Goal: Task Accomplishment & Management: Complete application form

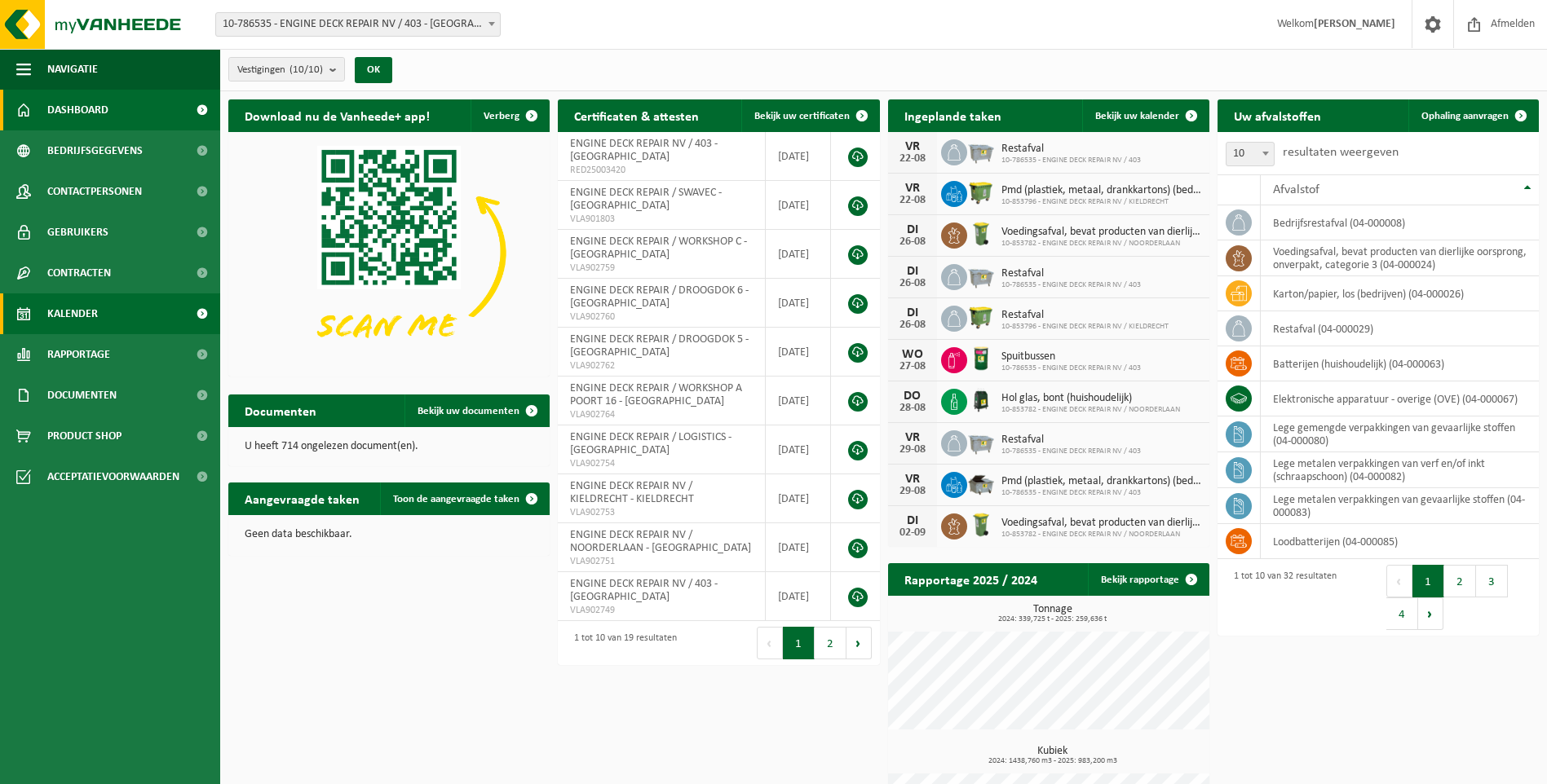
click at [81, 311] on span "Kalender" at bounding box center [72, 313] width 51 height 41
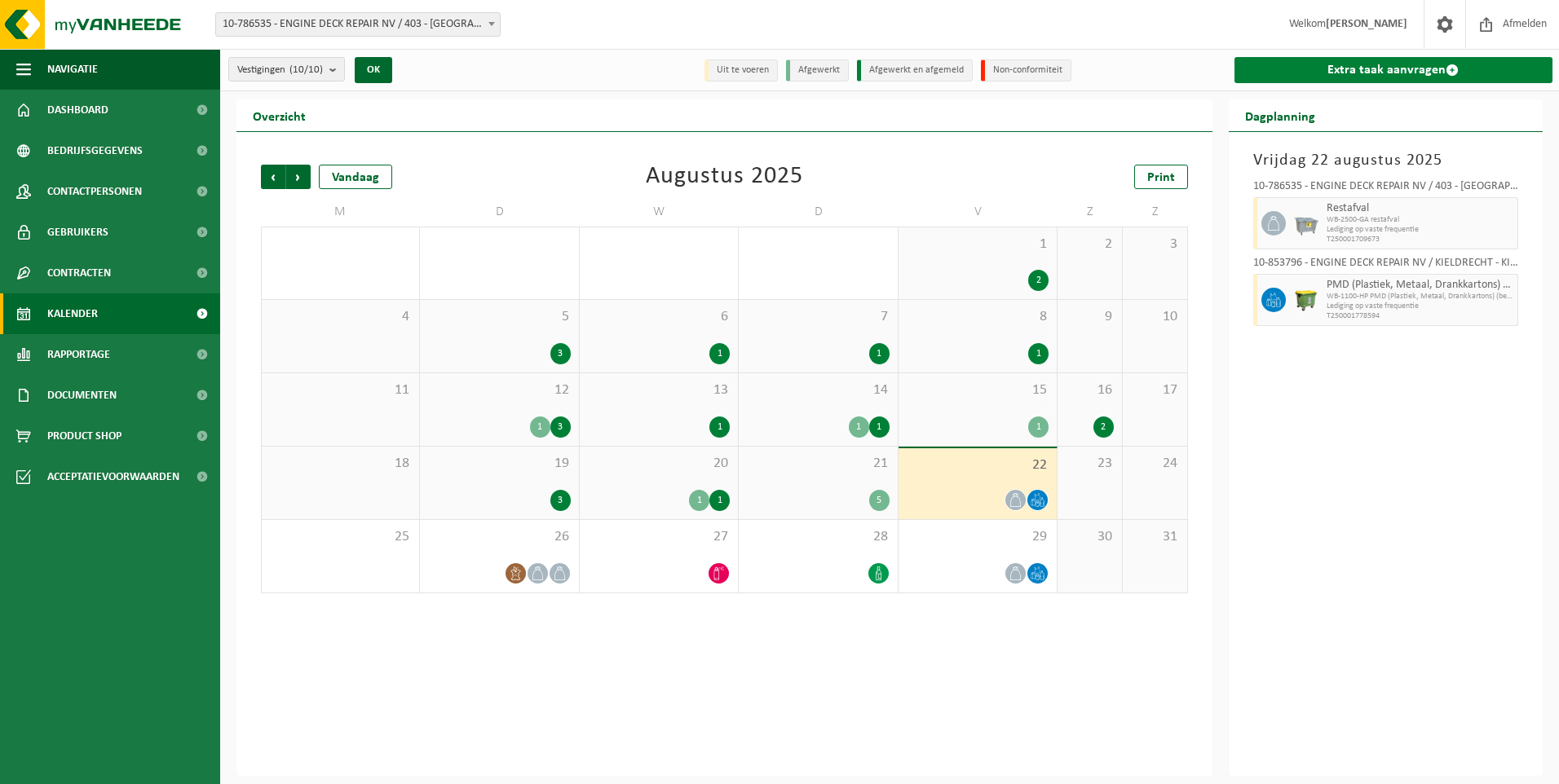
click at [1421, 72] on link "Extra taak aanvragen" at bounding box center [1394, 70] width 319 height 26
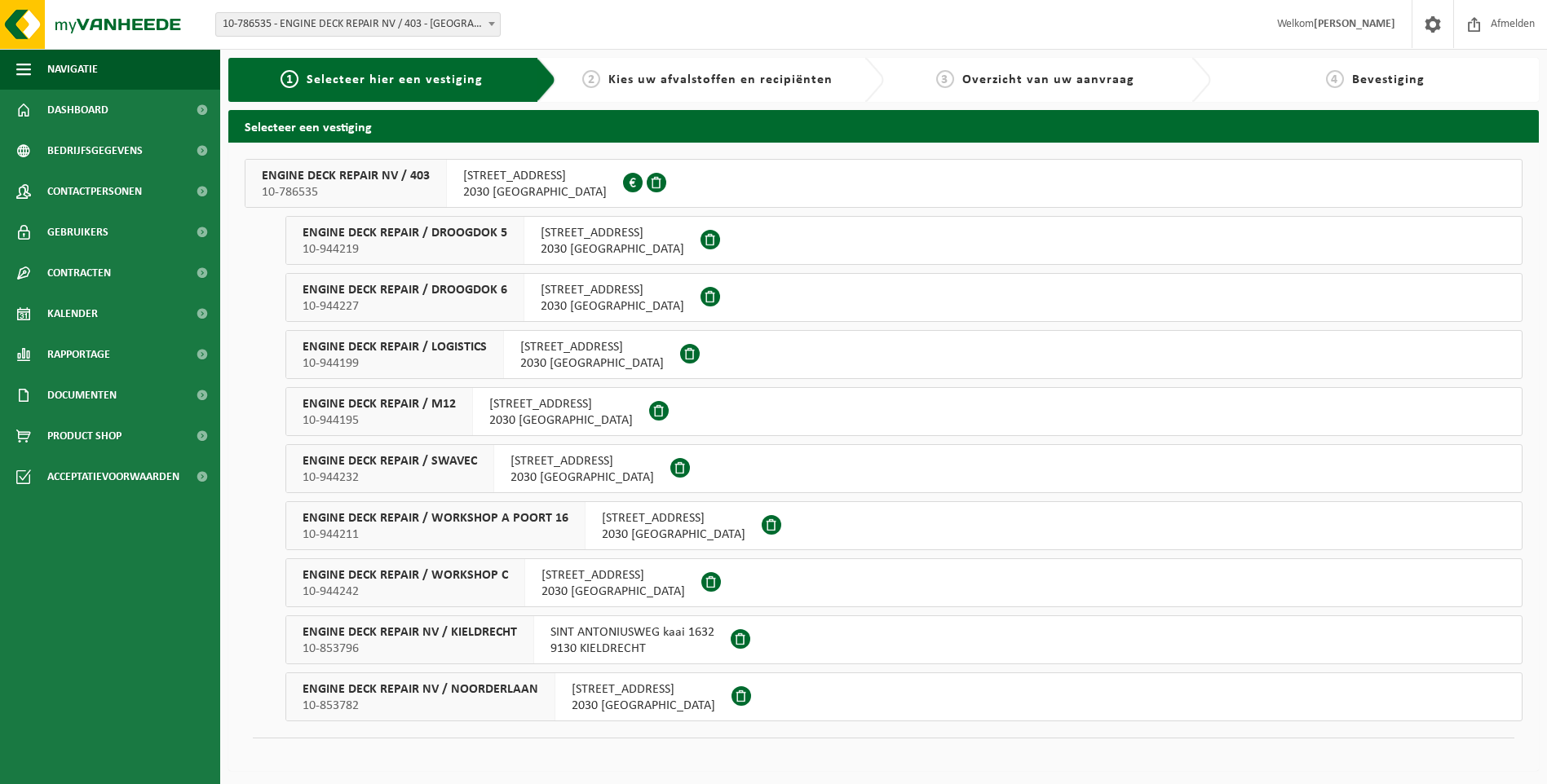
click at [495, 258] on div "ENGINE DECK REPAIR / DROOGDOK 5 10-944219" at bounding box center [405, 240] width 238 height 47
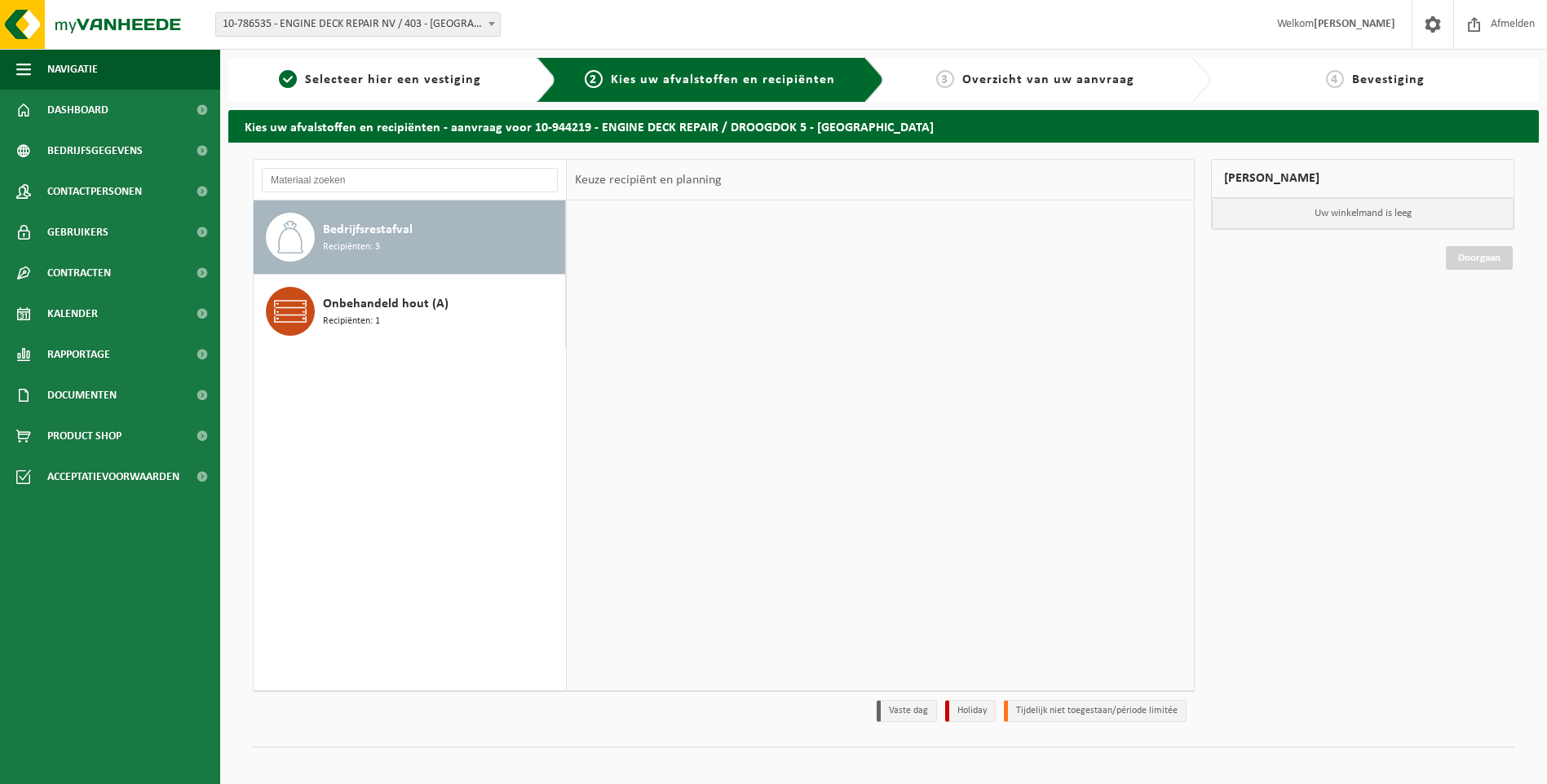
click at [389, 218] on div "Bedrijfsrestafval Recipiënten: 3" at bounding box center [442, 237] width 238 height 49
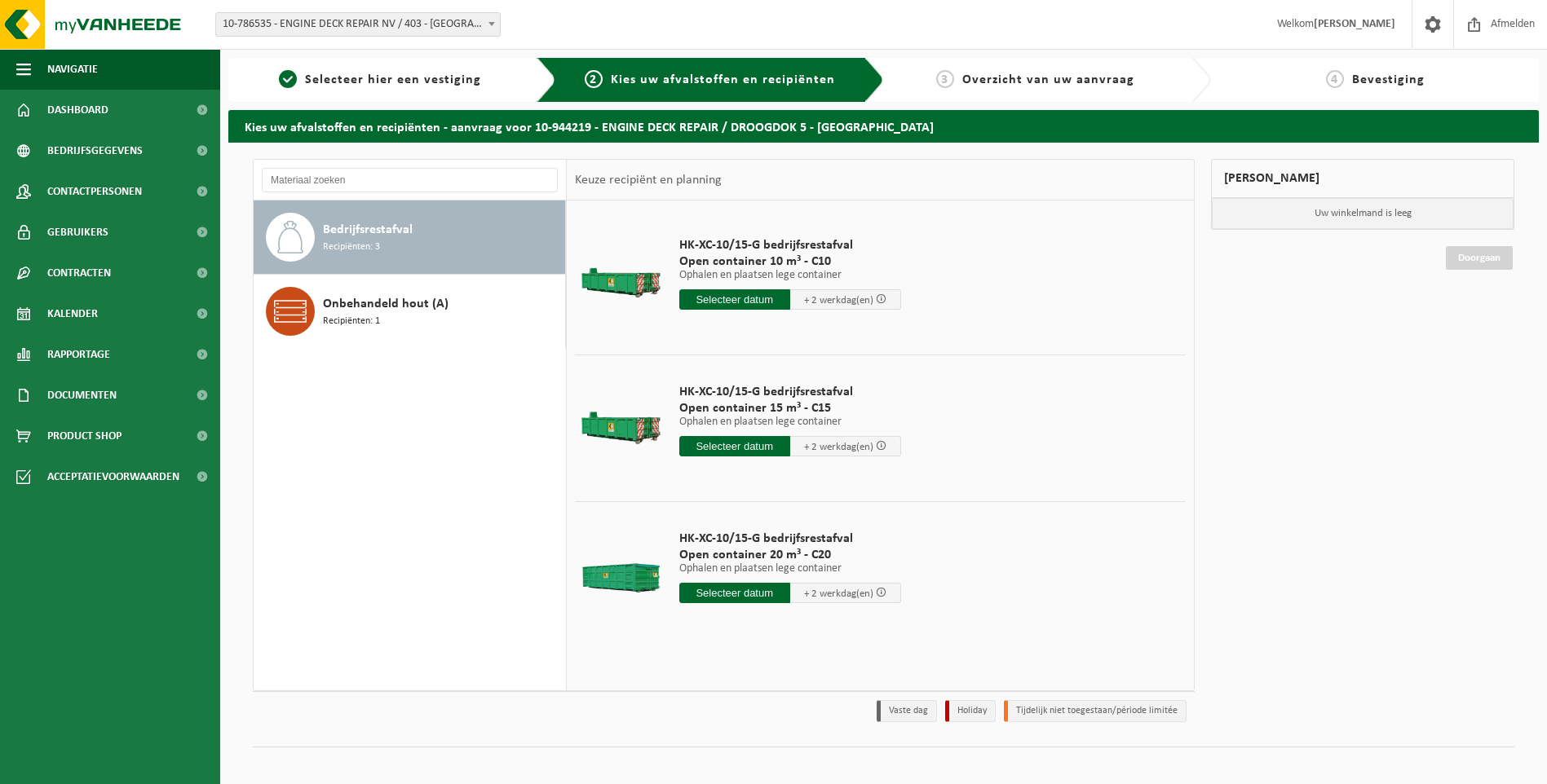
click at [729, 595] on input "text" at bounding box center [734, 593] width 110 height 21
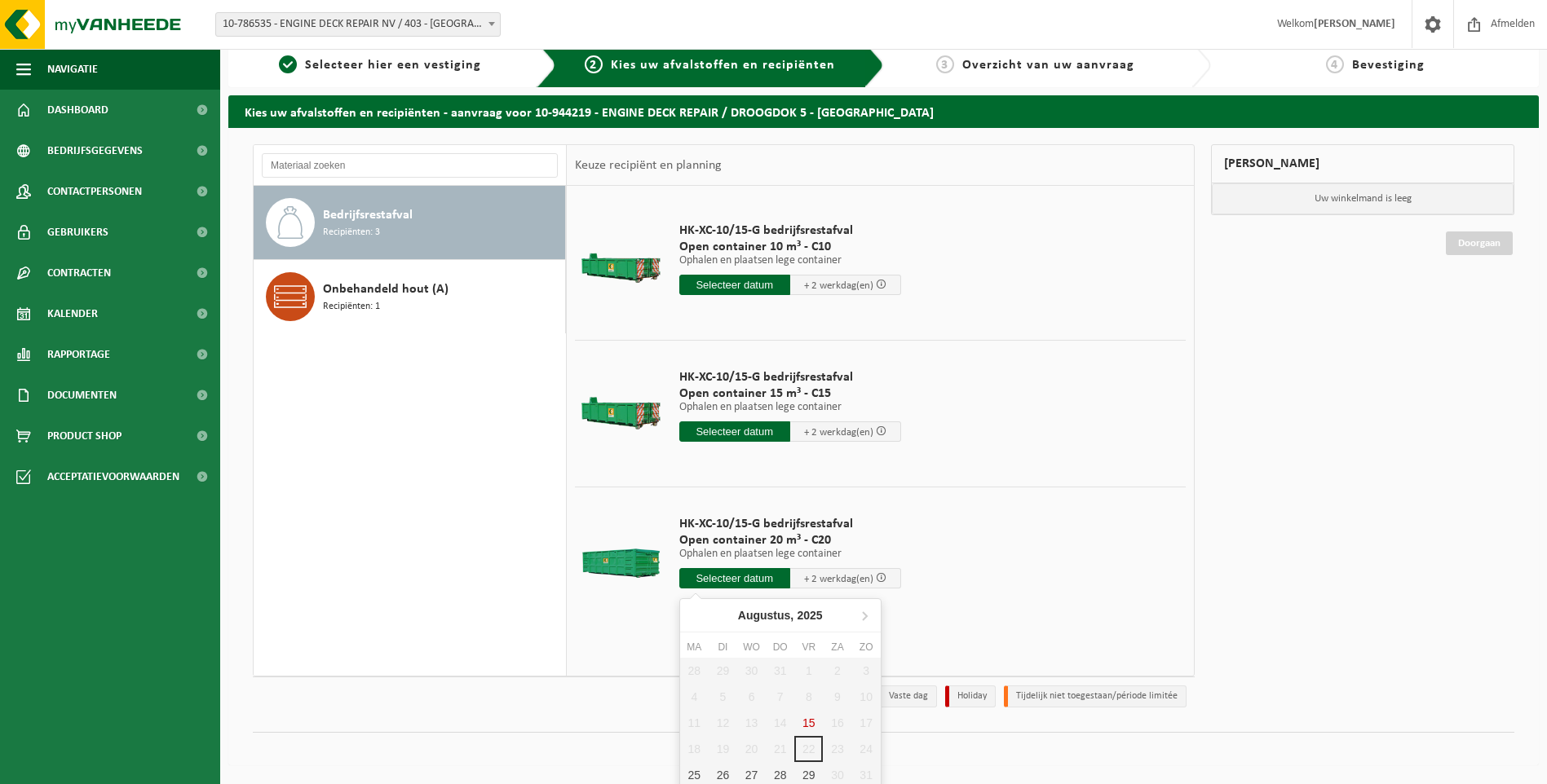
scroll to position [20, 0]
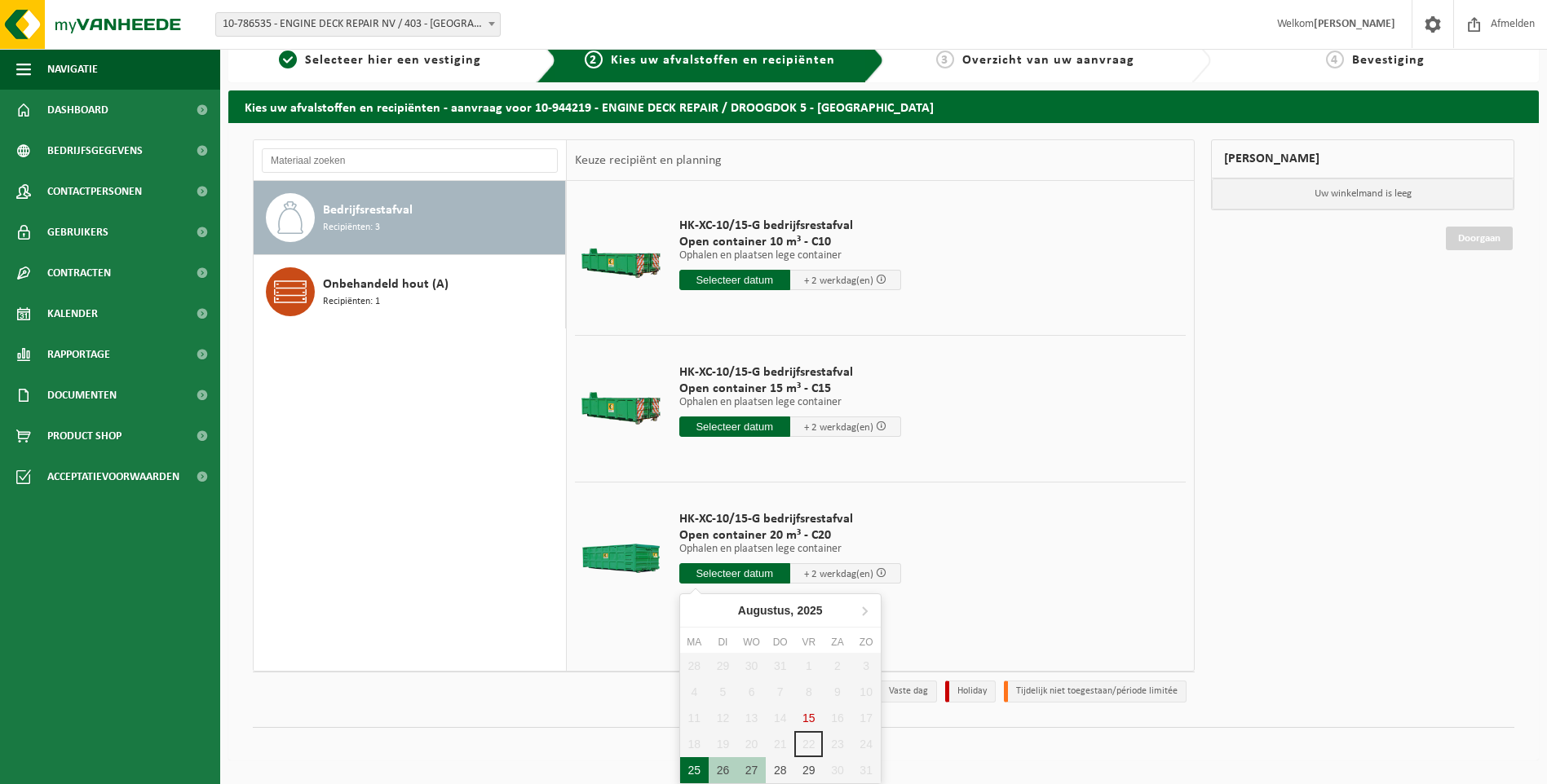
click at [691, 772] on div "25" at bounding box center [694, 770] width 28 height 26
type input "Van 2025-08-25"
type input "2025-08-25"
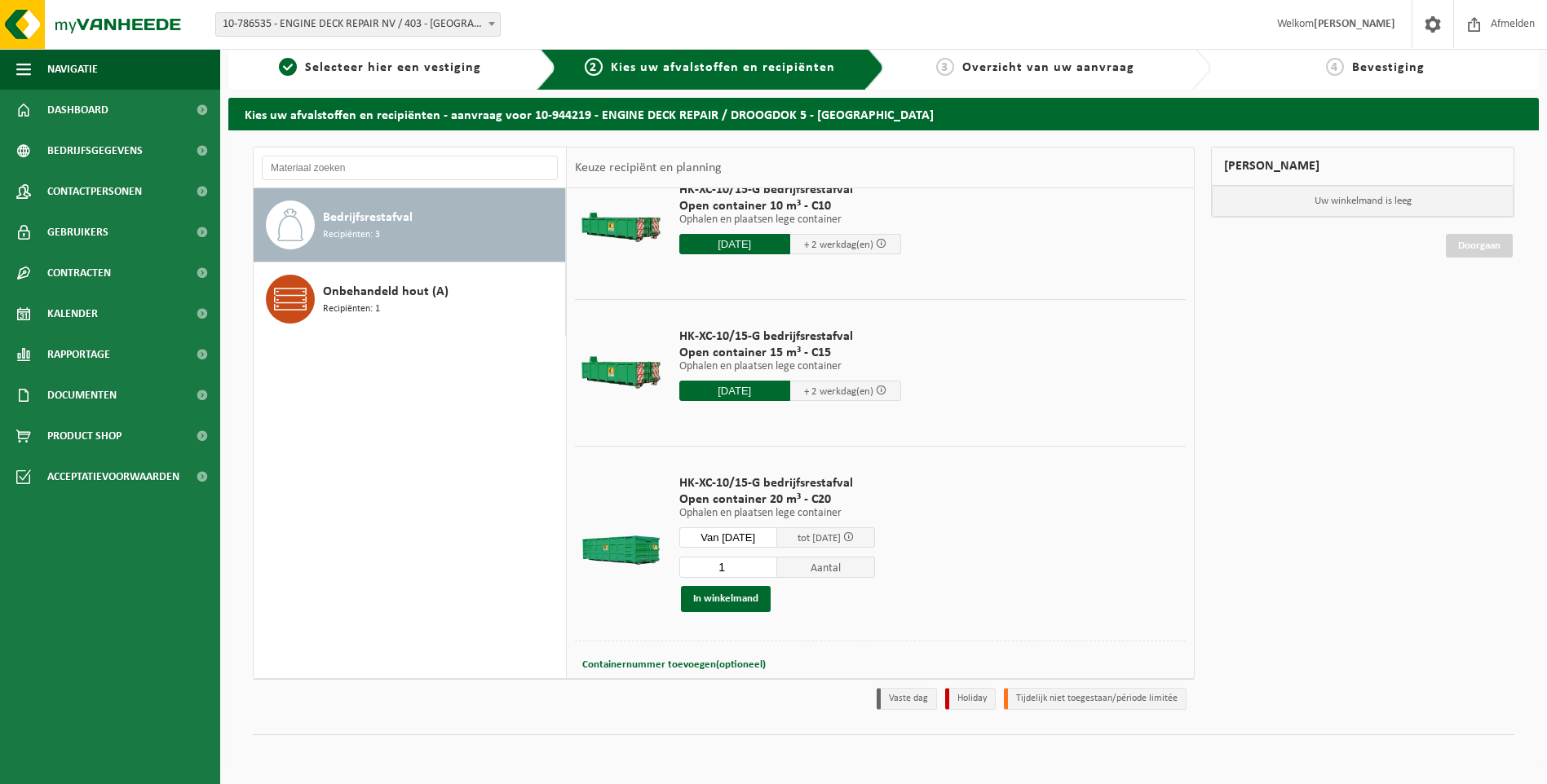
scroll to position [78, 0]
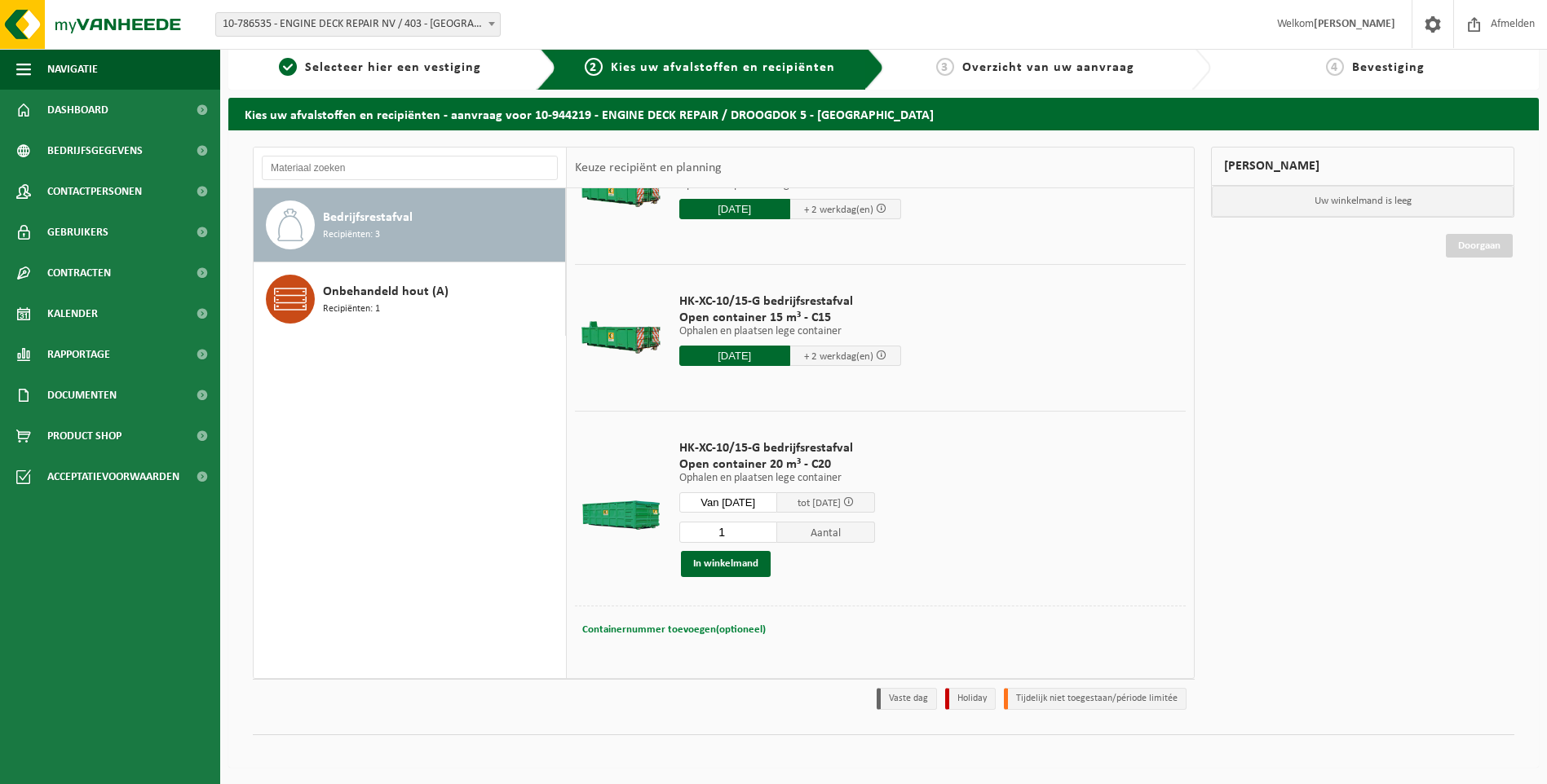
click at [660, 634] on span "Containernummer toevoegen(optioneel)" at bounding box center [674, 630] width 184 height 11
click at [661, 630] on input "text" at bounding box center [787, 630] width 297 height 22
type input "C20.1060"
click at [739, 554] on button "In winkelmand" at bounding box center [725, 563] width 90 height 26
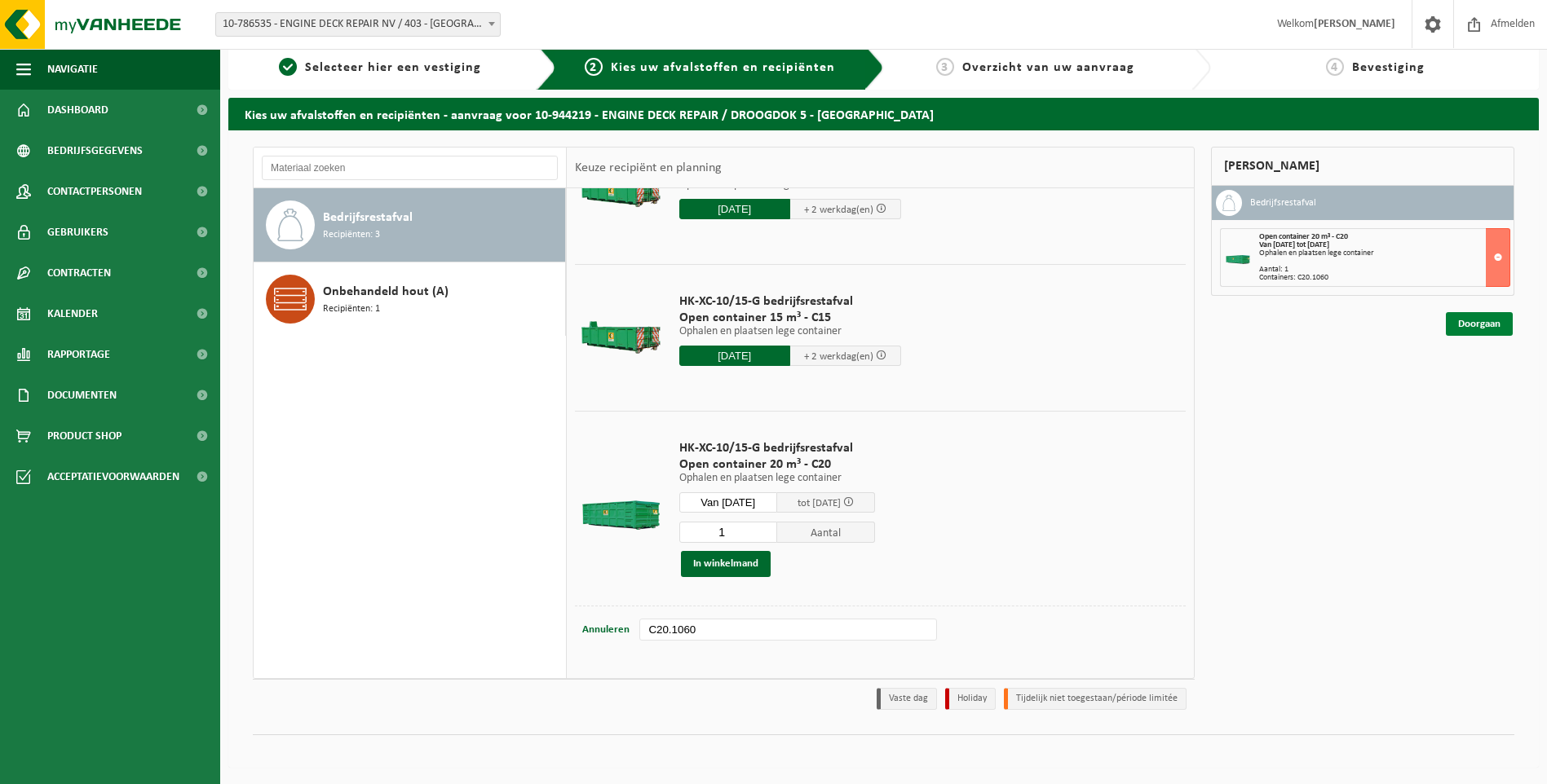
click at [1486, 326] on link "Doorgaan" at bounding box center [1479, 324] width 66 height 23
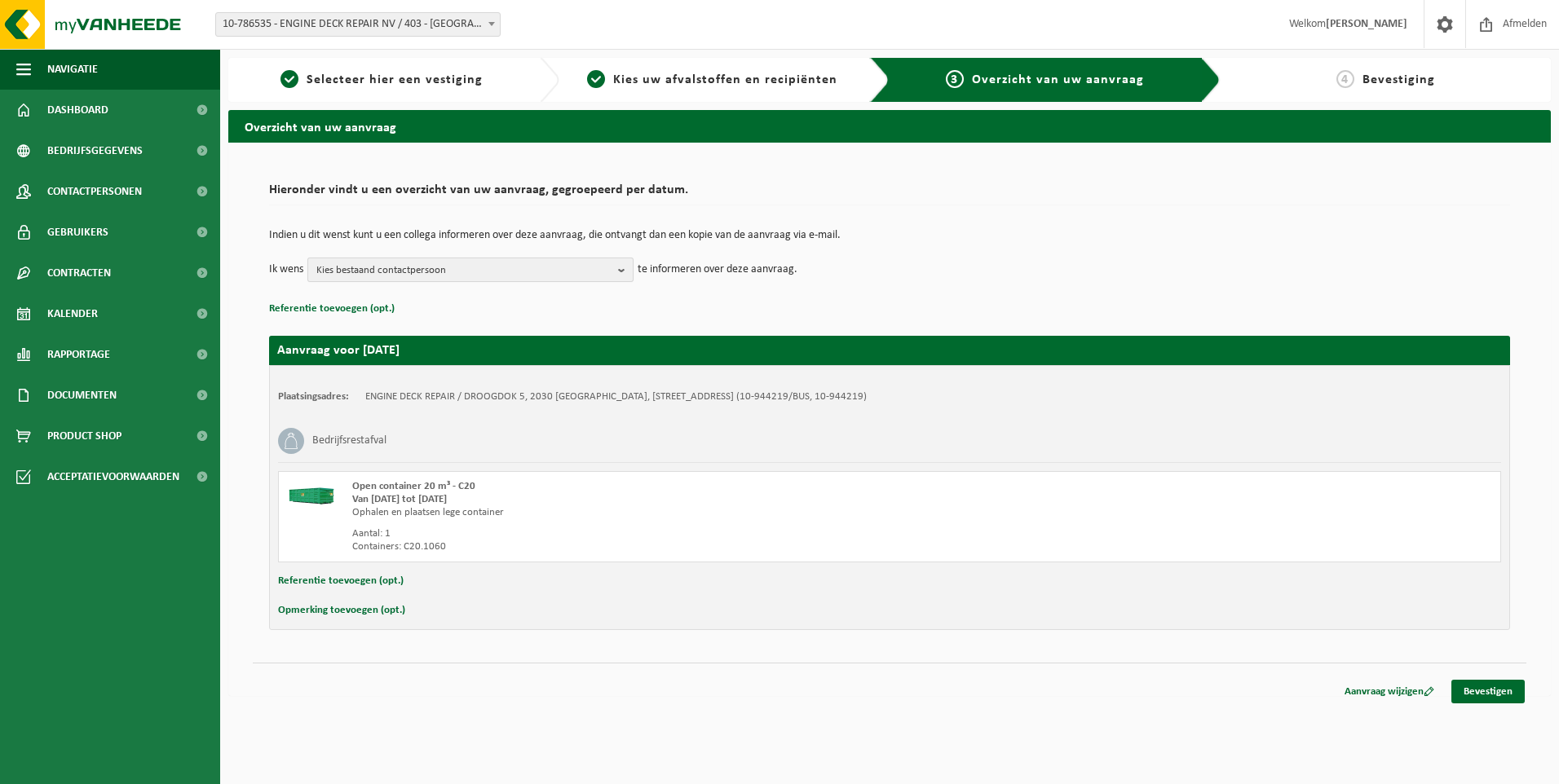
click at [364, 268] on span "Kies bestaand contactpersoon" at bounding box center [464, 270] width 295 height 24
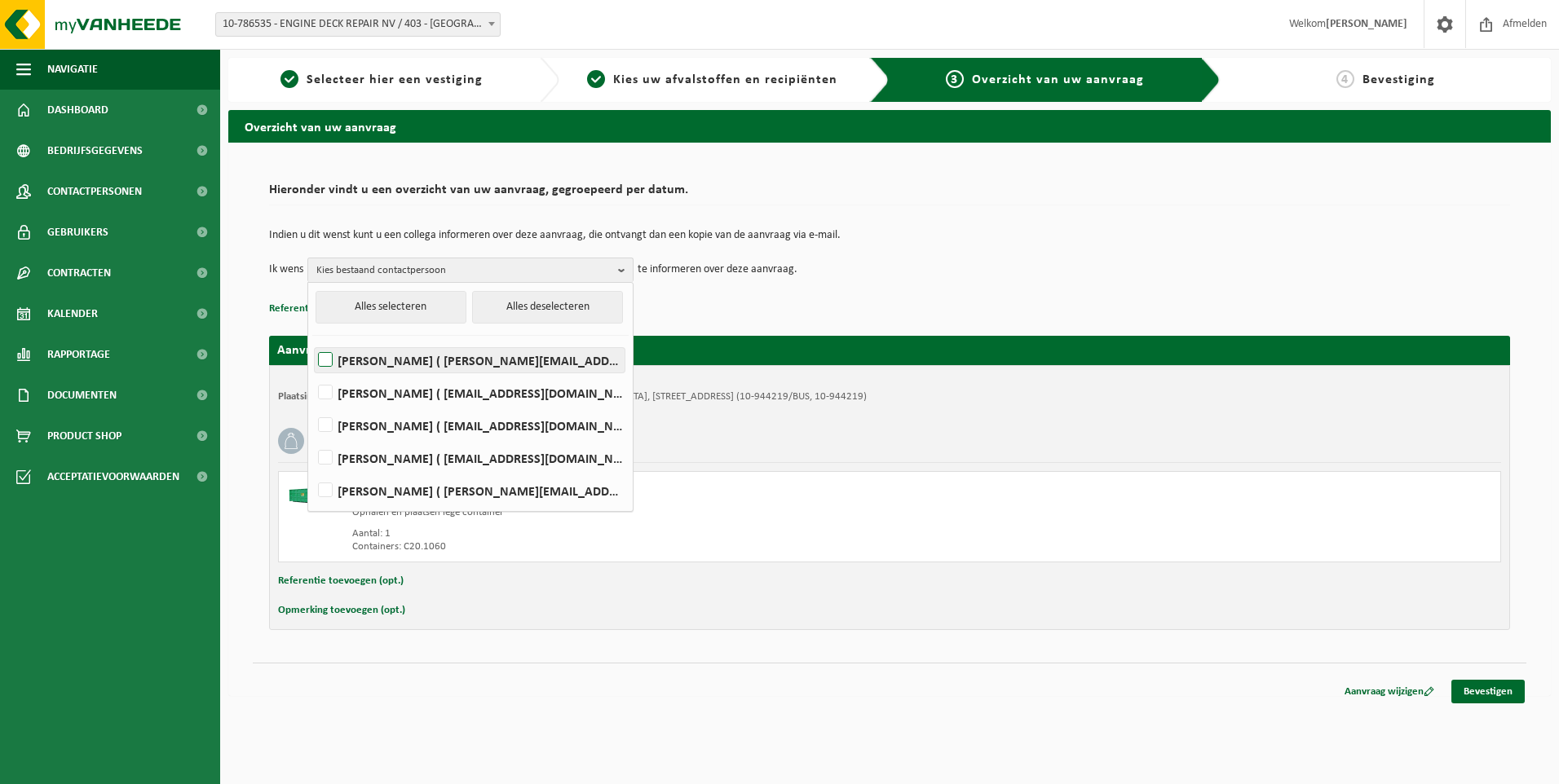
click at [378, 364] on label "Elizabeth Evans ( elizabeth.evans@edr-antwerp.eu )" at bounding box center [470, 360] width 310 height 24
click at [312, 340] on input "Elizabeth Evans ( elizabeth.evans@edr-antwerp.eu )" at bounding box center [312, 339] width 1 height 1
checkbox input "true"
click at [374, 390] on label "LIEVEN GILLIS ( lieven@consultes.be )" at bounding box center [470, 392] width 310 height 24
click at [312, 372] on input "LIEVEN GILLIS ( lieven@consultes.be )" at bounding box center [312, 372] width 1 height 1
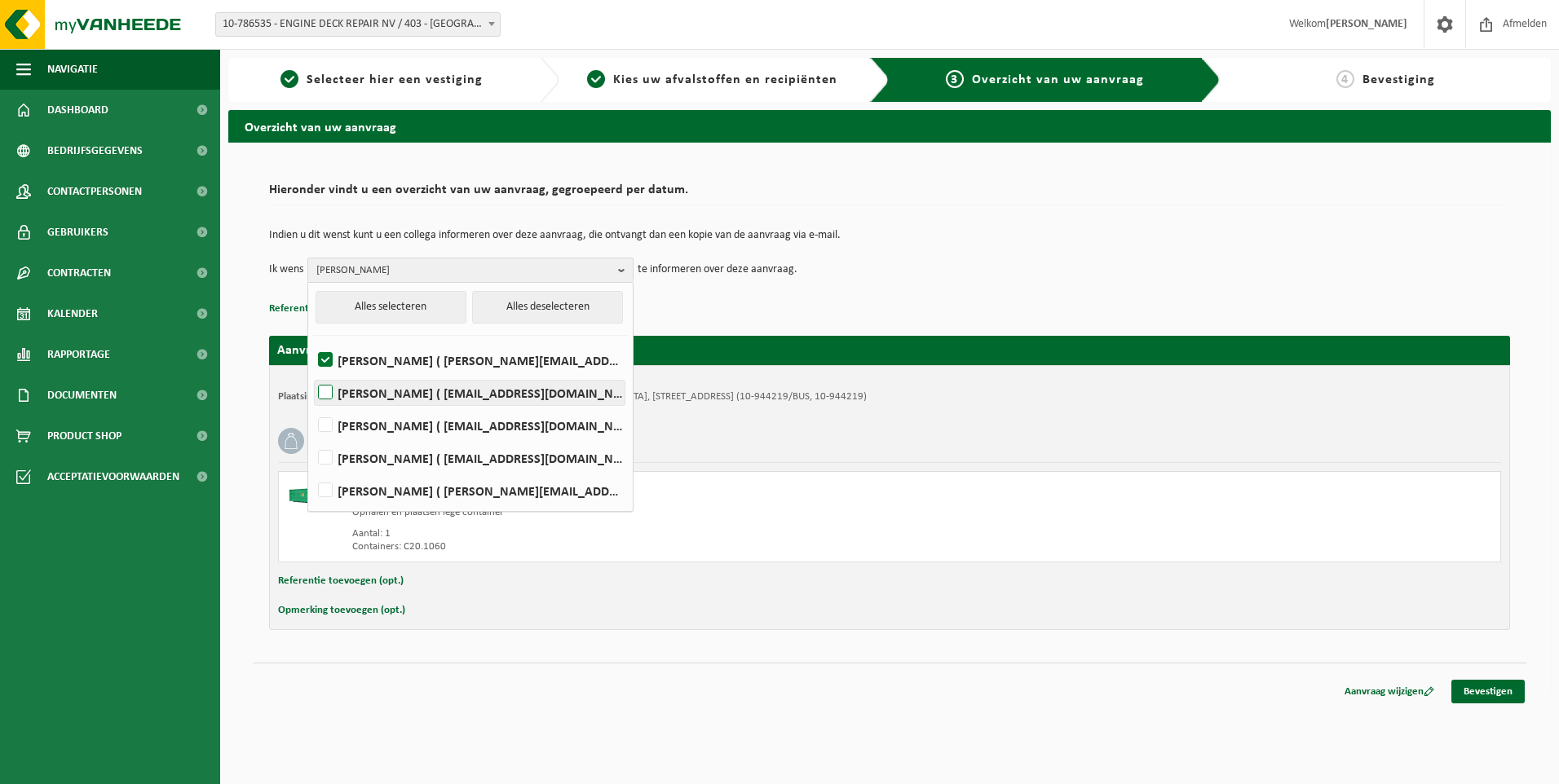
checkbox input "true"
click at [380, 417] on label "FRÉDÉRIC LYTENS ( flytens@edr-antwerp.eu )" at bounding box center [470, 425] width 310 height 24
click at [312, 405] on input "FRÉDÉRIC LYTENS ( flytens@edr-antwerp.eu )" at bounding box center [312, 404] width 1 height 1
checkbox input "true"
click at [797, 301] on p "Referentie toevoegen (opt.)" at bounding box center [890, 309] width 1242 height 22
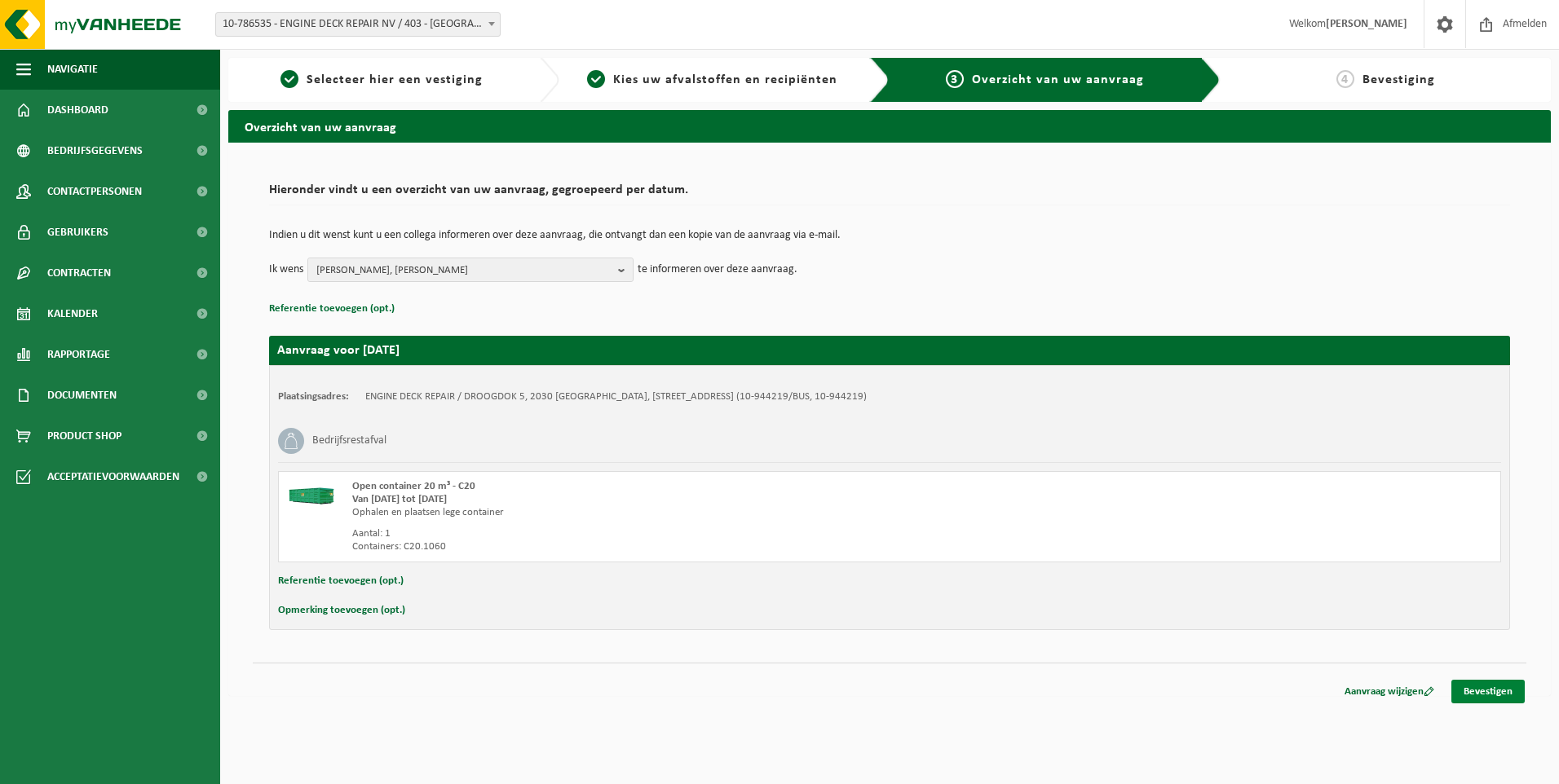
click at [1496, 684] on link "Bevestigen" at bounding box center [1488, 691] width 73 height 23
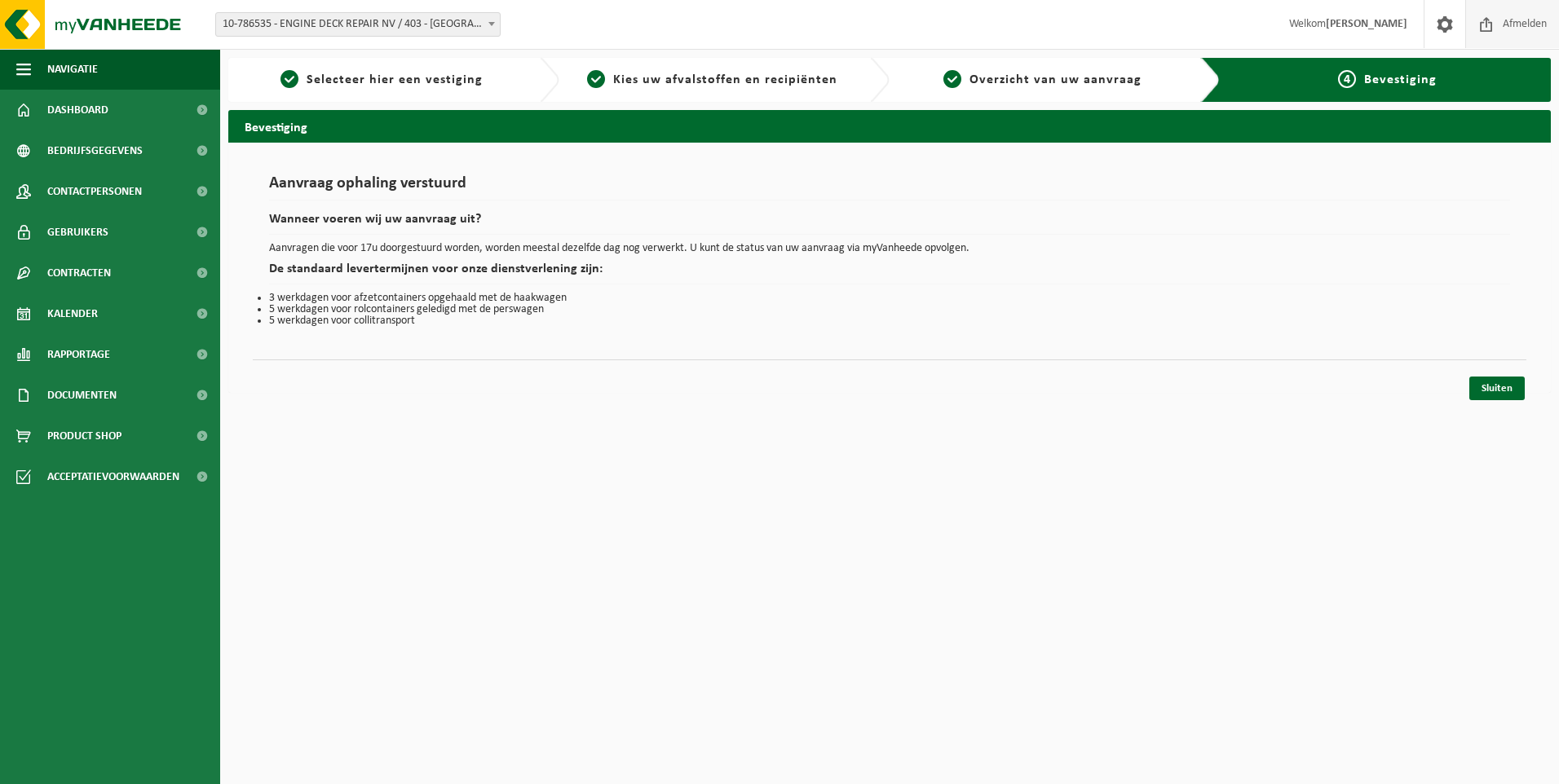
click at [1507, 31] on span "Afmelden" at bounding box center [1525, 24] width 52 height 48
